Goal: Task Accomplishment & Management: Use online tool/utility

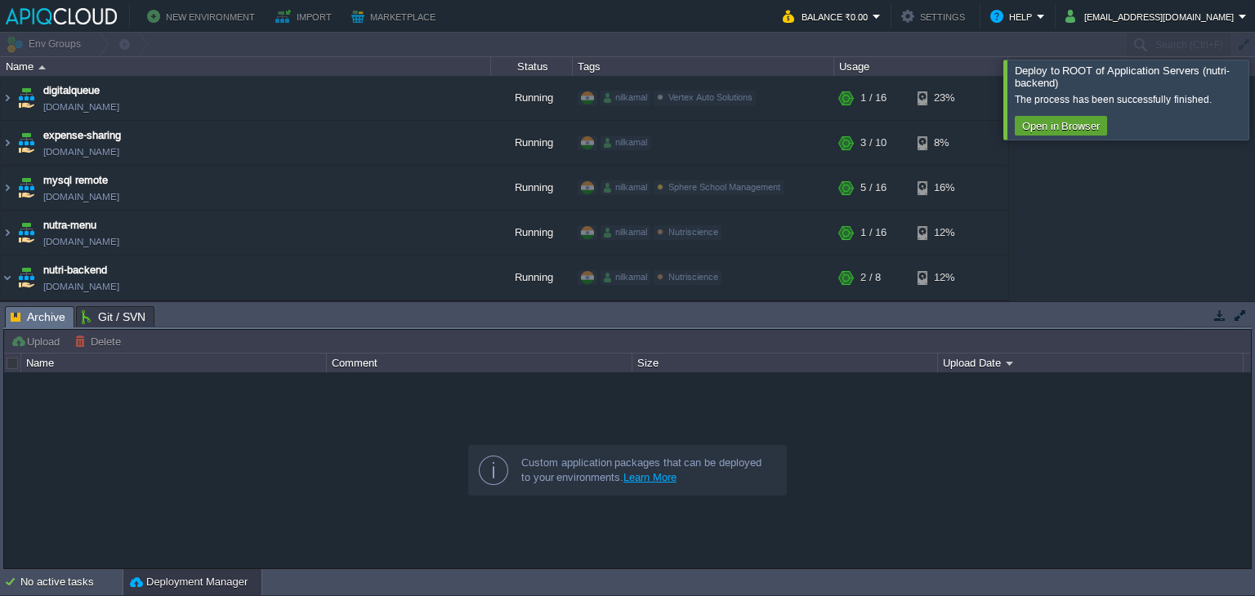
scroll to position [165, 0]
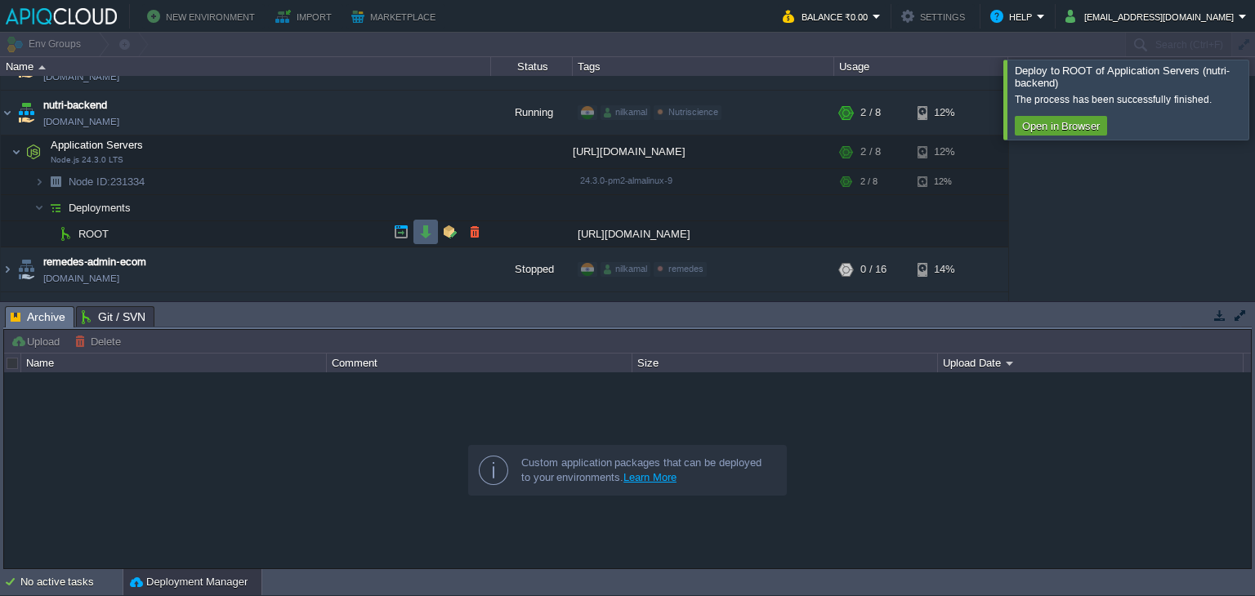
click at [423, 243] on td at bounding box center [425, 232] width 25 height 25
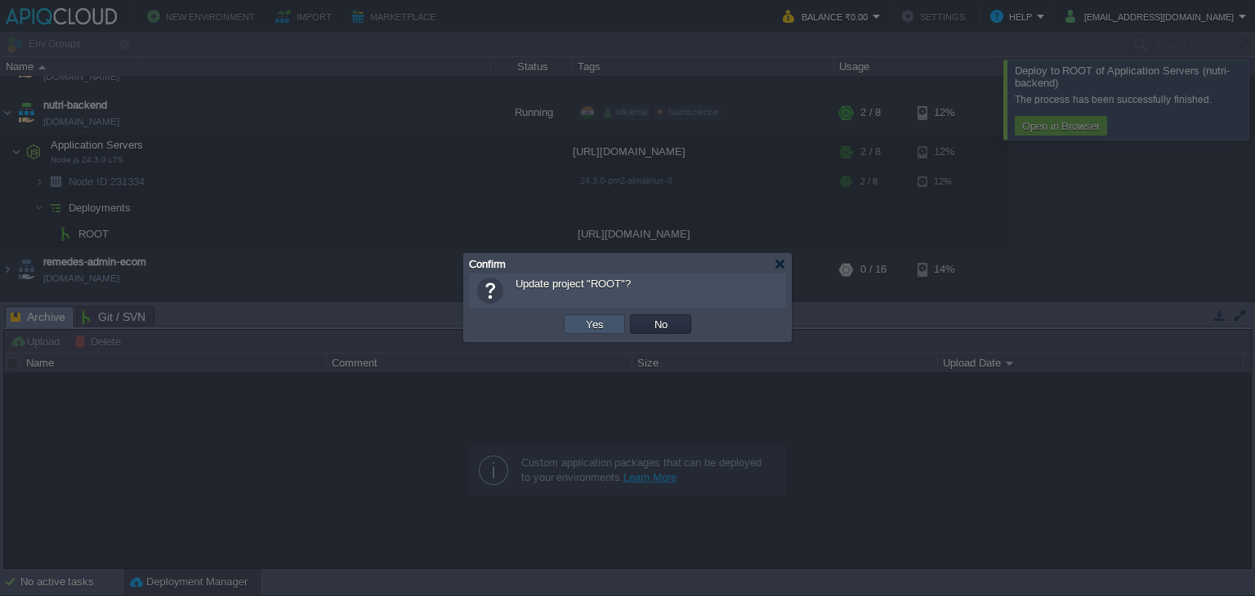
click at [590, 327] on button "Yes" at bounding box center [595, 324] width 28 height 15
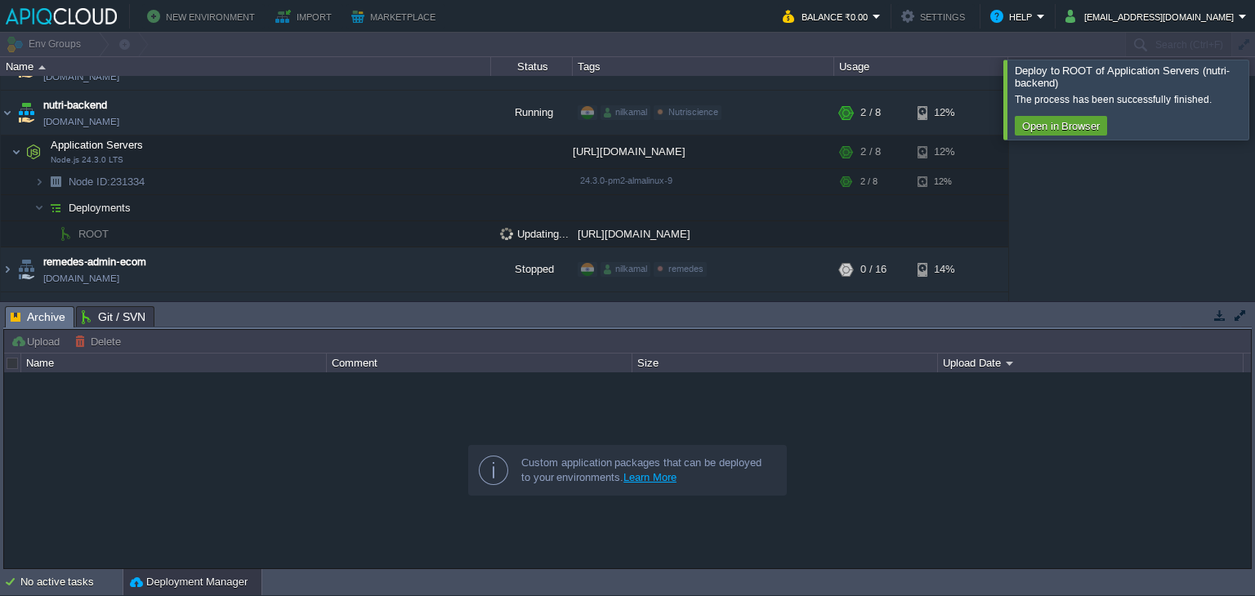
click at [1254, 89] on div at bounding box center [1274, 99] width 0 height 79
click at [420, 227] on button "button" at bounding box center [425, 232] width 15 height 15
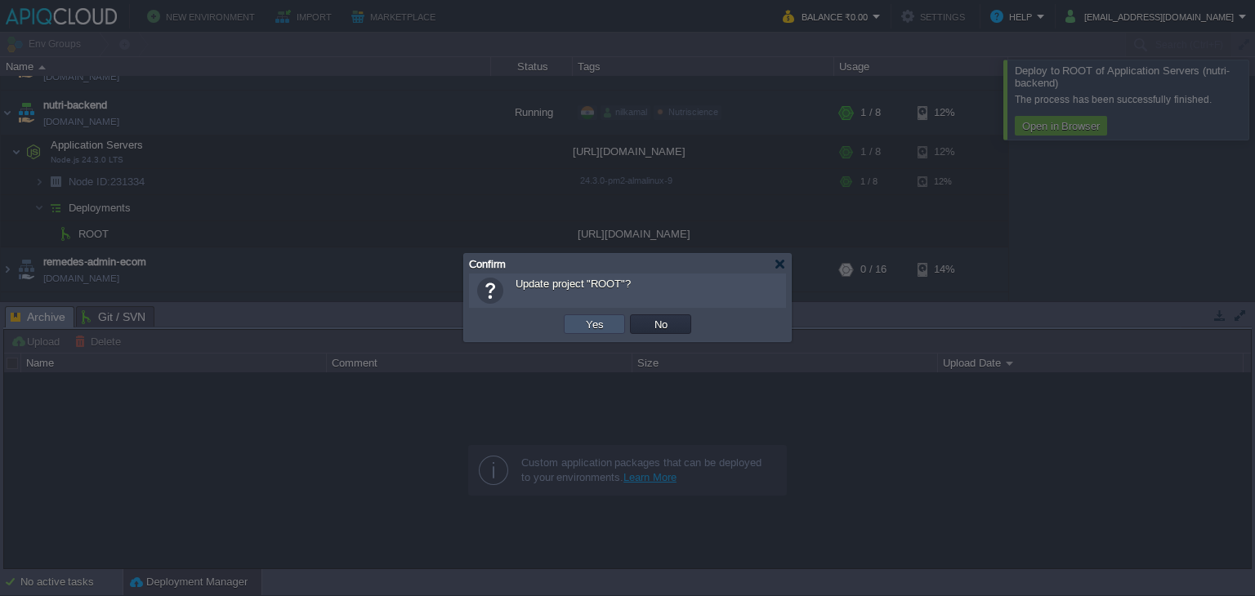
click at [582, 325] on button "Yes" at bounding box center [595, 324] width 28 height 15
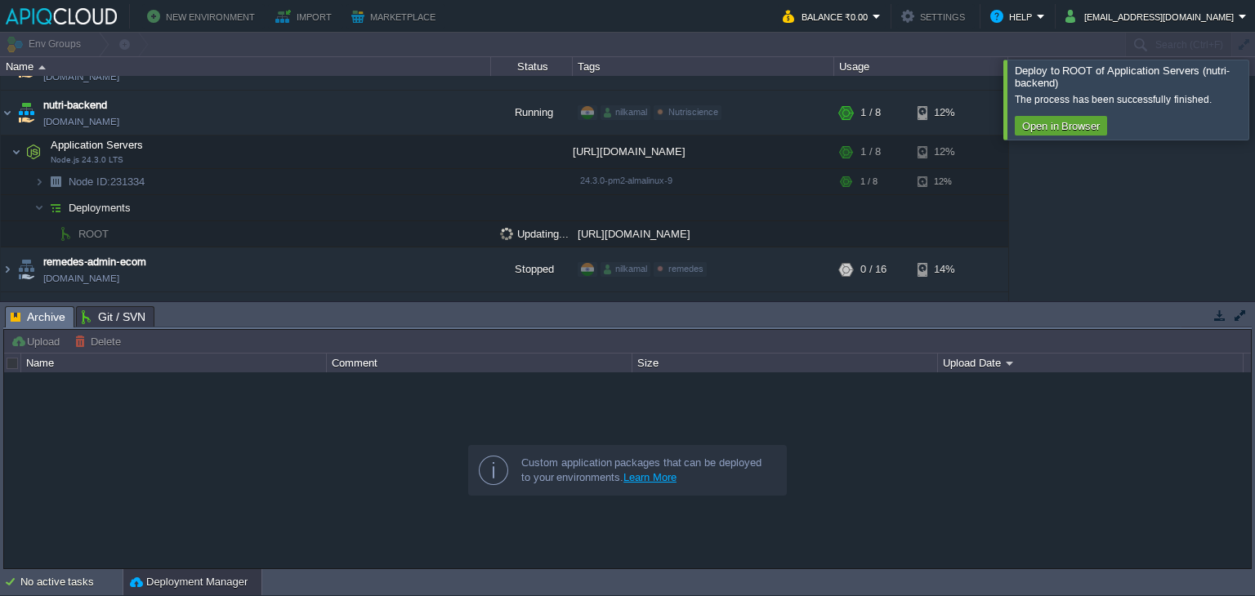
click at [1254, 91] on div at bounding box center [1274, 99] width 0 height 79
click at [431, 232] on button "button" at bounding box center [425, 232] width 15 height 15
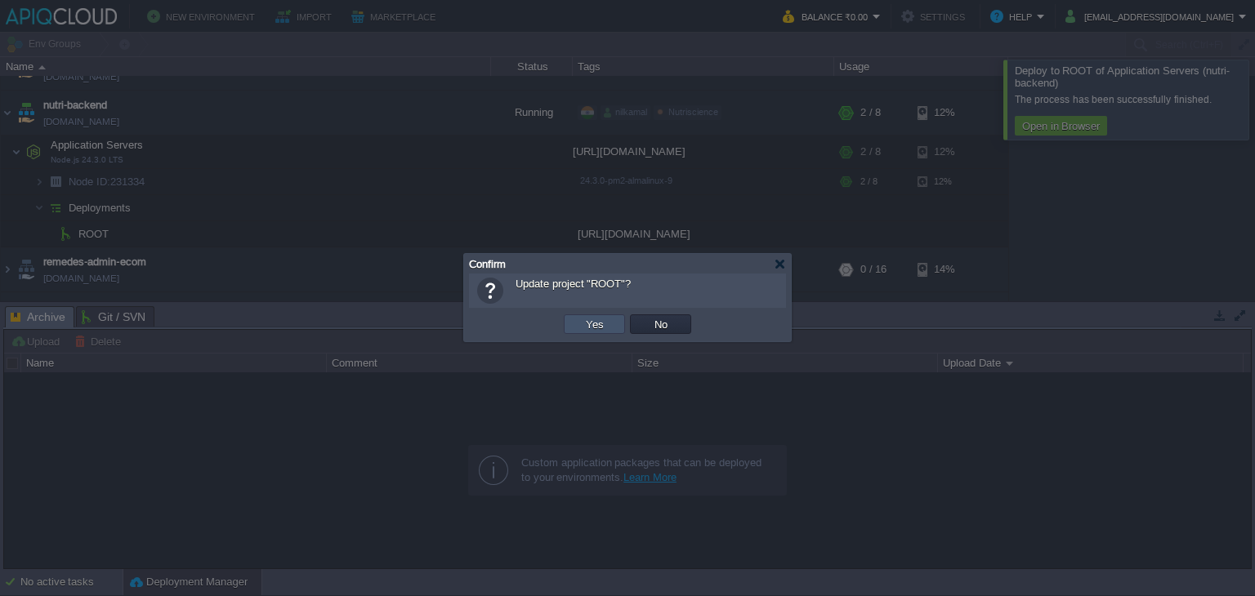
click at [586, 321] on button "Yes" at bounding box center [595, 324] width 28 height 15
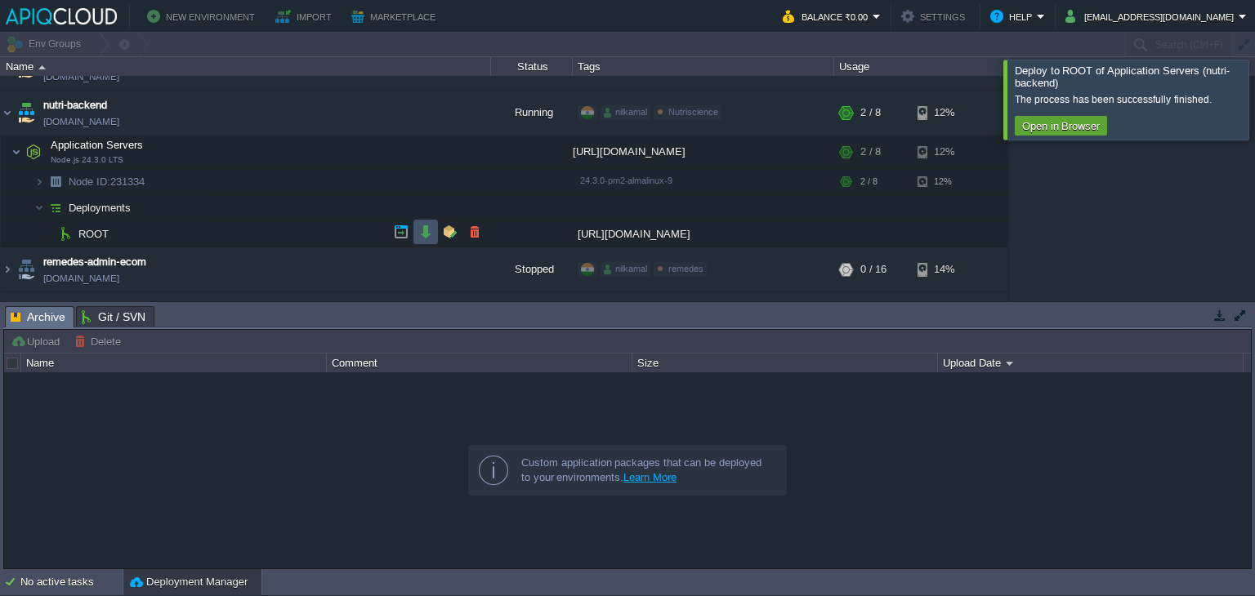
click at [423, 236] on button "button" at bounding box center [425, 232] width 15 height 15
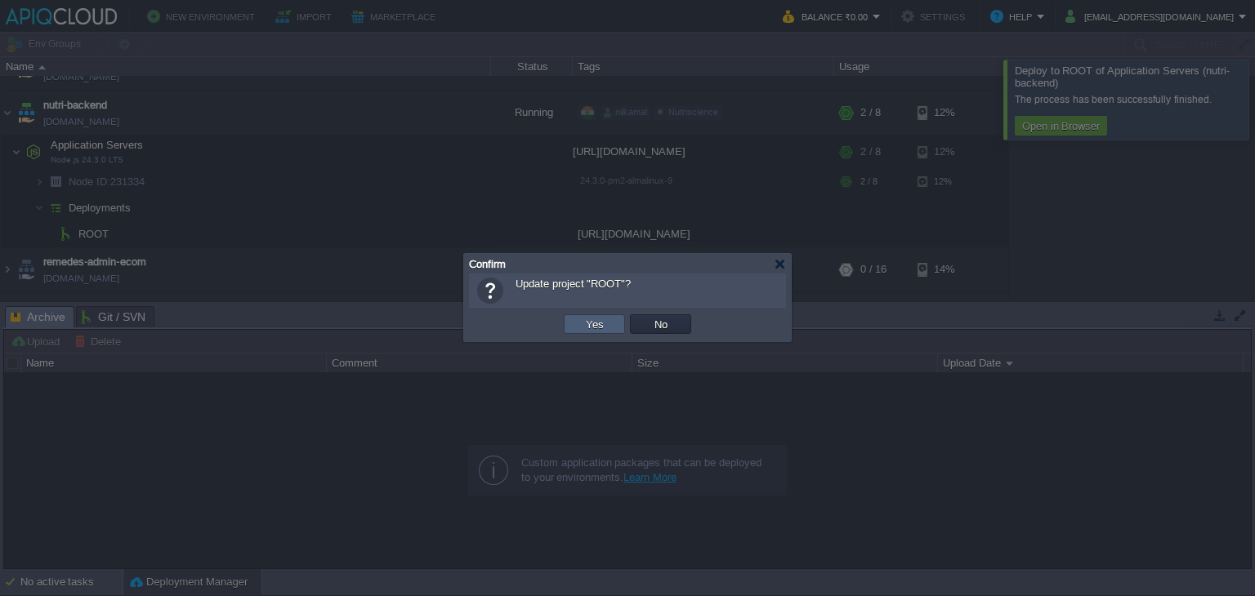
click at [564, 321] on td "Yes" at bounding box center [594, 325] width 61 height 20
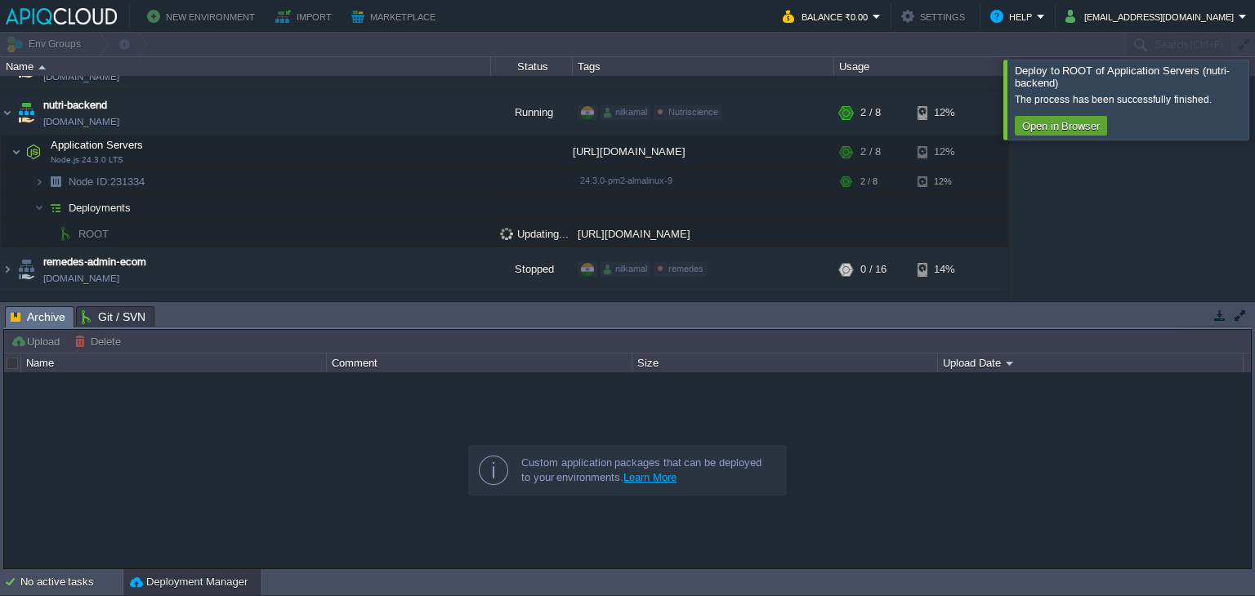
click at [1254, 86] on div at bounding box center [1274, 99] width 0 height 79
click at [1254, 98] on div at bounding box center [1274, 99] width 0 height 79
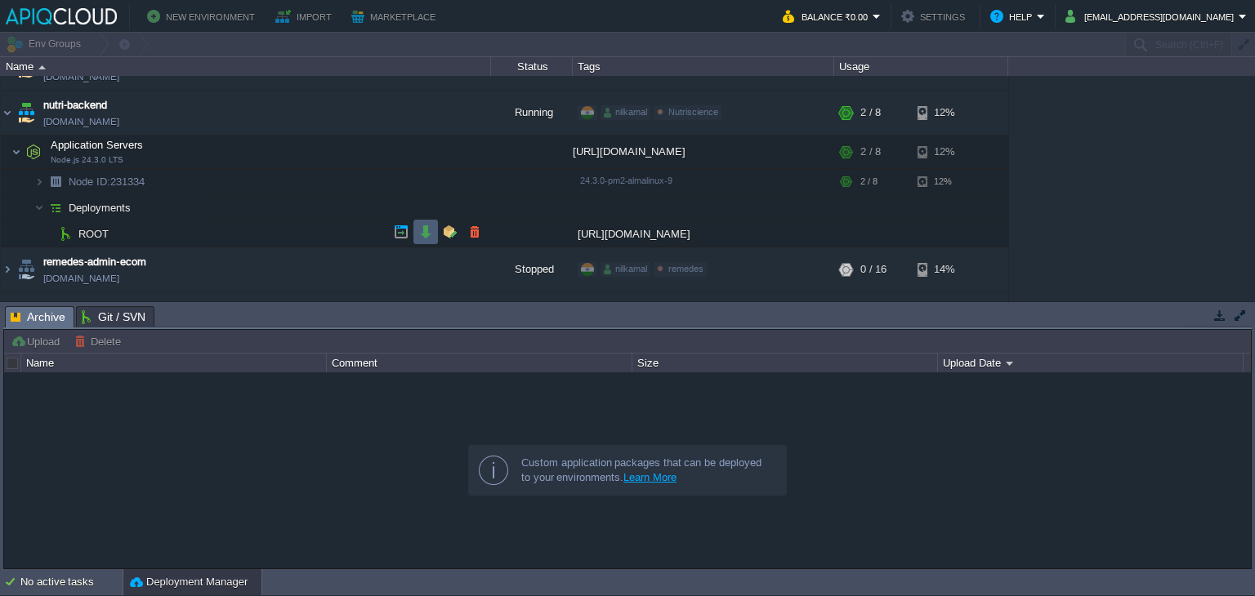
click at [415, 228] on td at bounding box center [425, 232] width 25 height 25
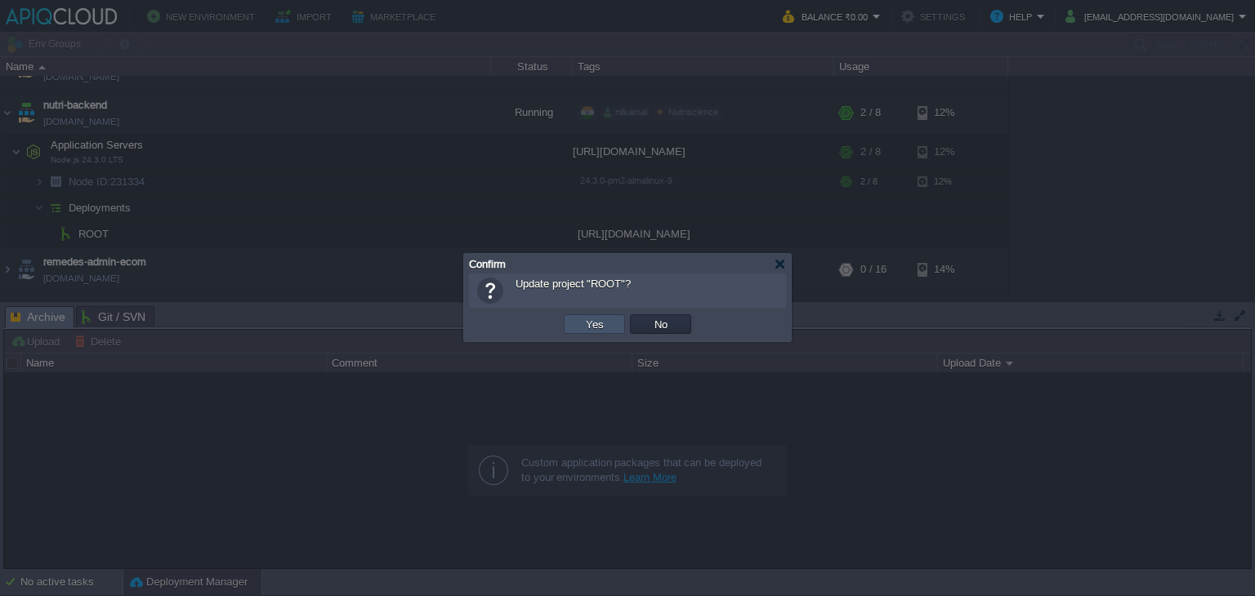
click at [583, 325] on button "Yes" at bounding box center [595, 324] width 28 height 15
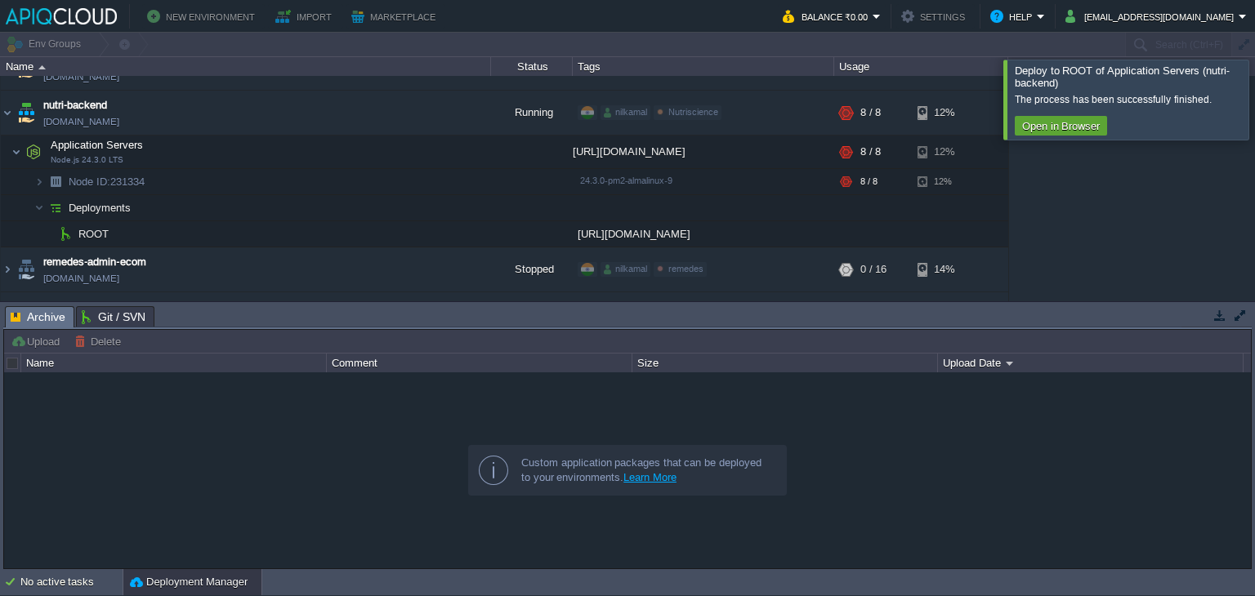
click at [1254, 99] on div at bounding box center [1274, 99] width 0 height 79
